Goal: Task Accomplishment & Management: Manage account settings

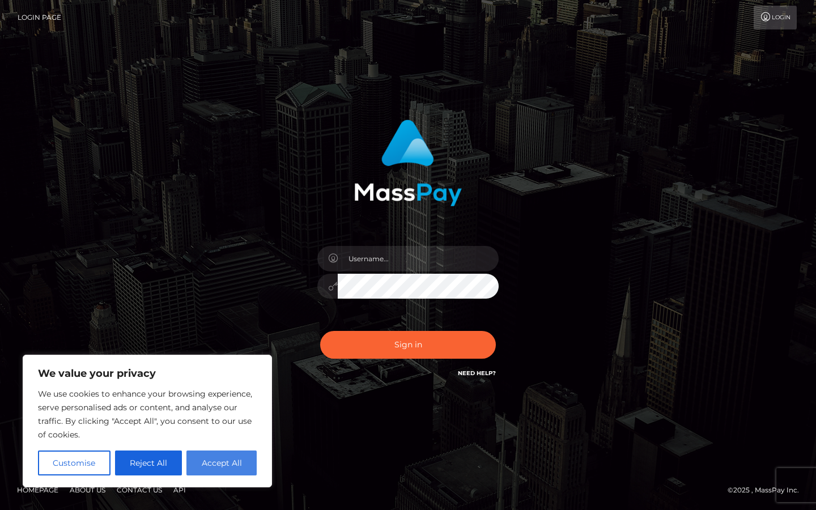
click at [197, 473] on button "Accept All" at bounding box center [222, 463] width 70 height 25
checkbox input "true"
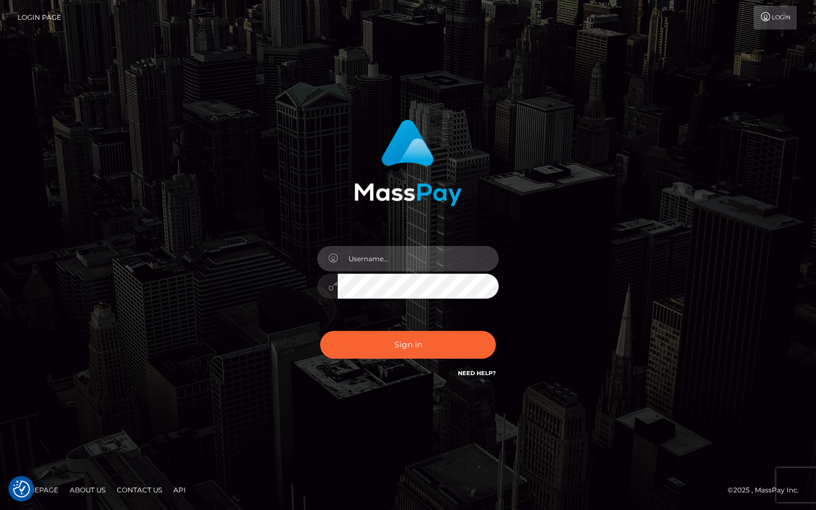
click at [416, 264] on input "text" at bounding box center [418, 259] width 161 height 26
type input "chloemoore4@gmail.com"
